Goal: Task Accomplishment & Management: Manage account settings

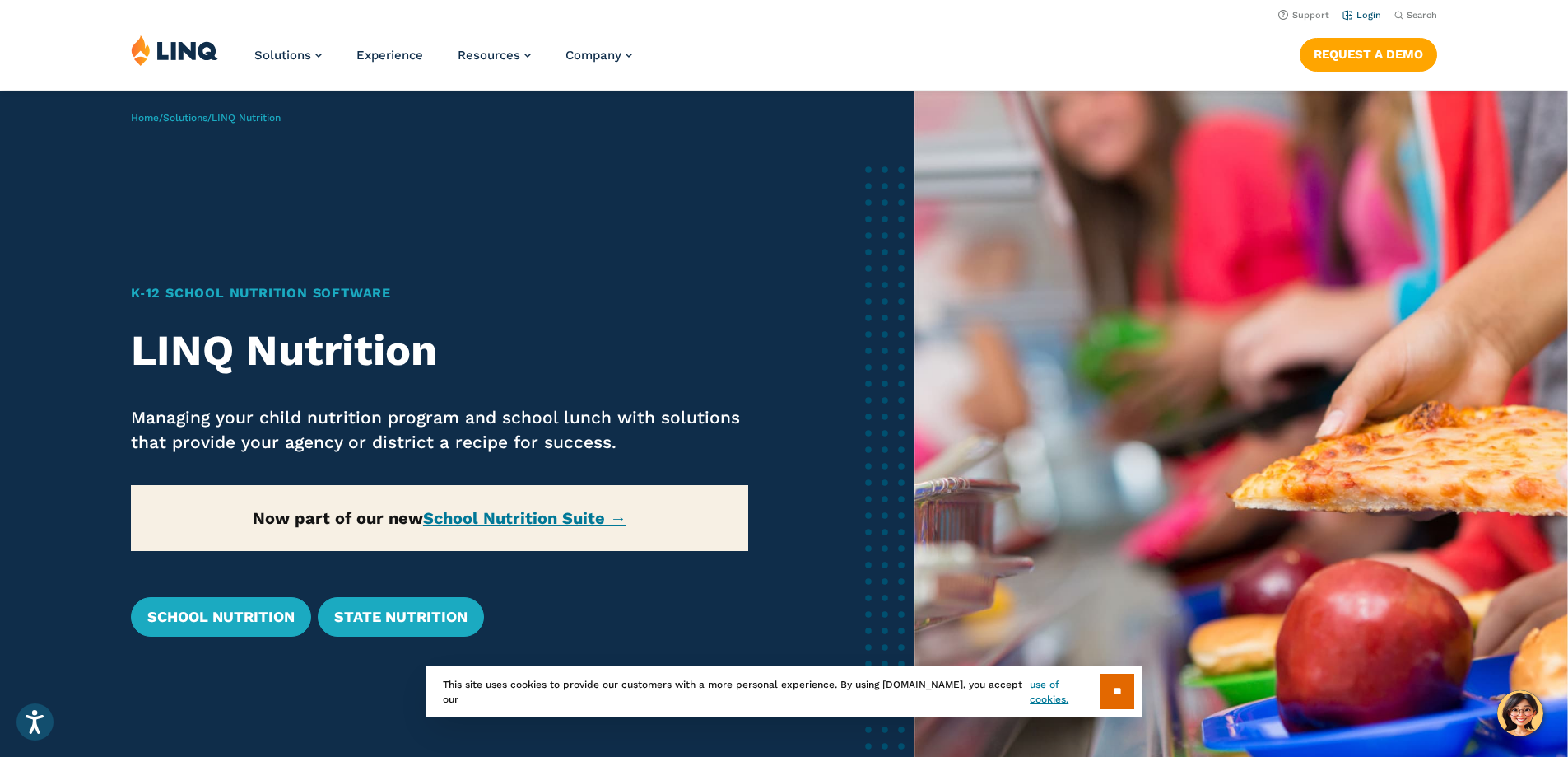
click at [1363, 15] on link "Login" at bounding box center [1362, 15] width 39 height 11
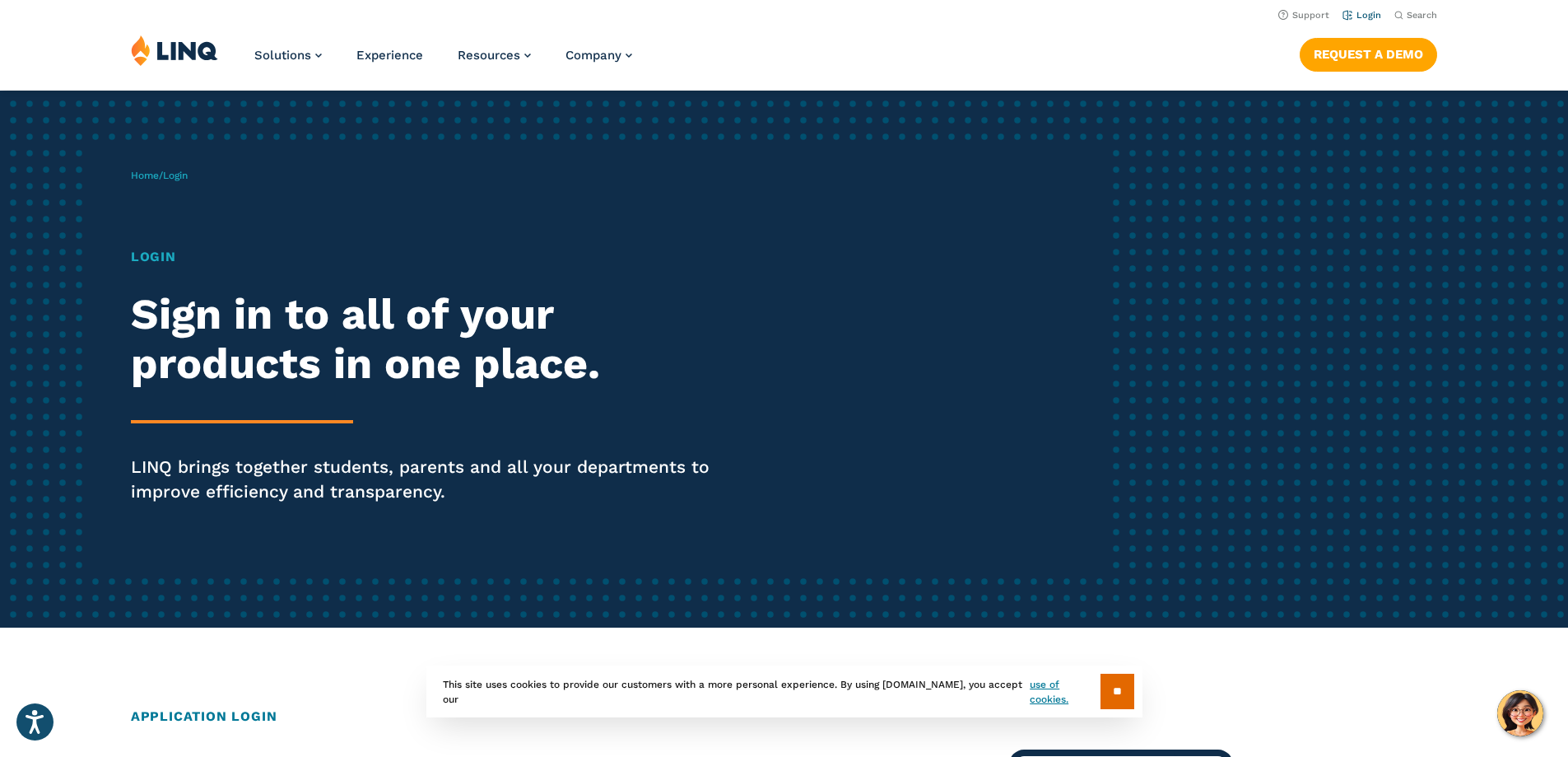
click at [1361, 14] on link "Login" at bounding box center [1362, 15] width 39 height 11
